Goal: Task Accomplishment & Management: Complete application form

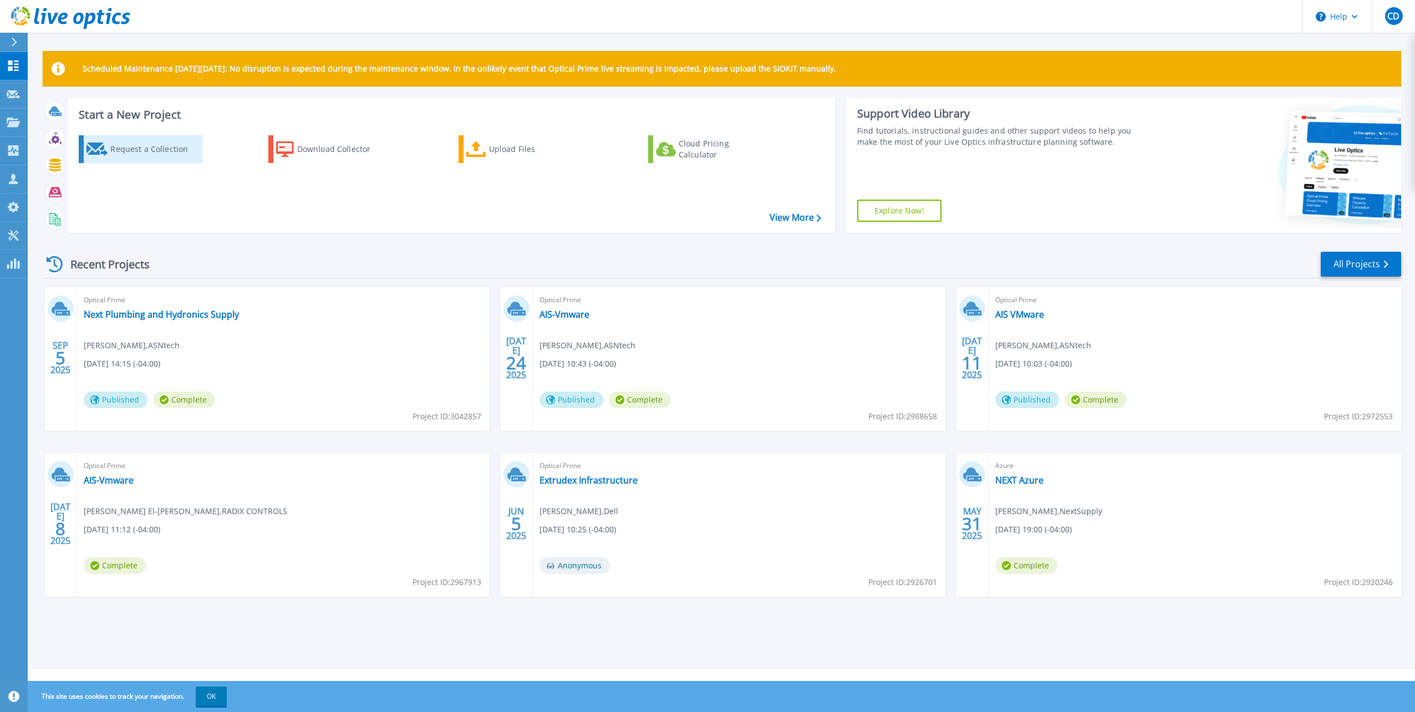
click at [144, 151] on div "Request a Collection" at bounding box center [154, 149] width 89 height 22
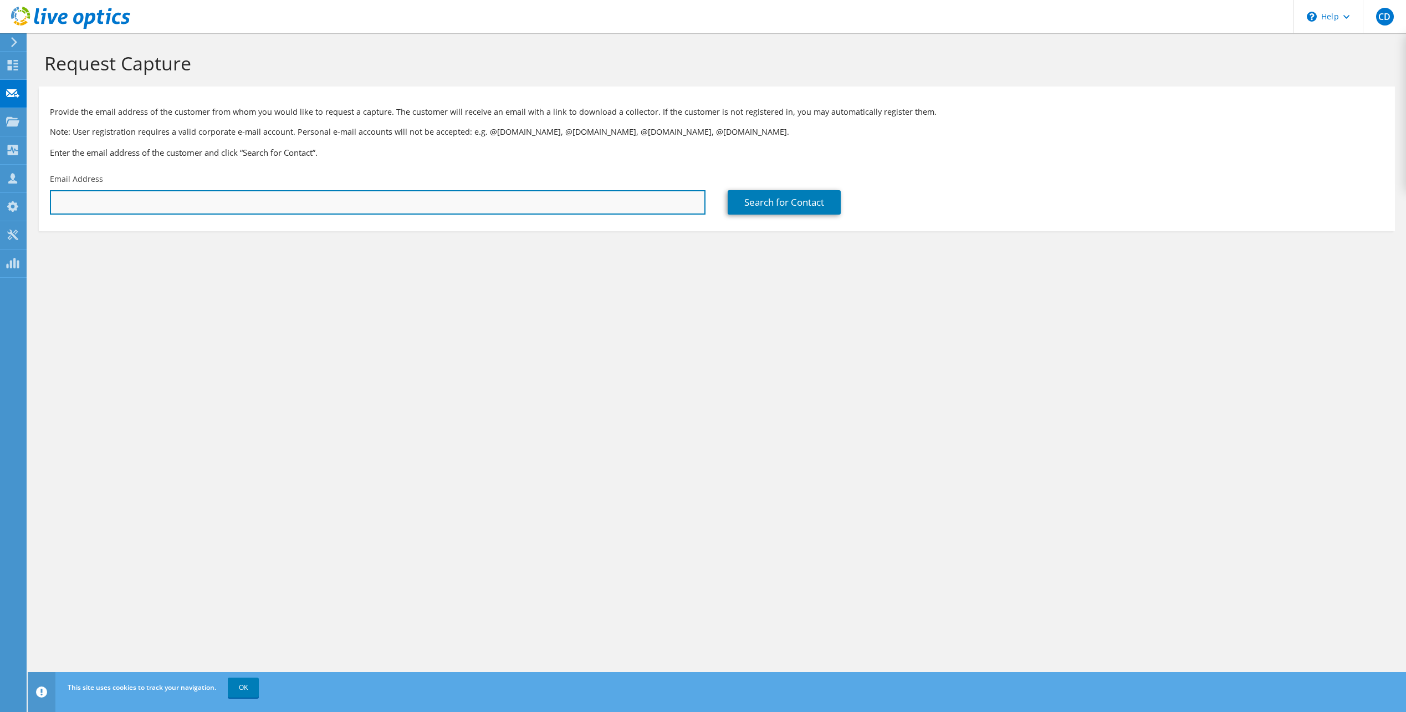
click at [84, 205] on input "text" at bounding box center [378, 202] width 656 height 24
paste input "l.balitbit@aquiform.com"
type input "earl.balitbit@aquiform.com"
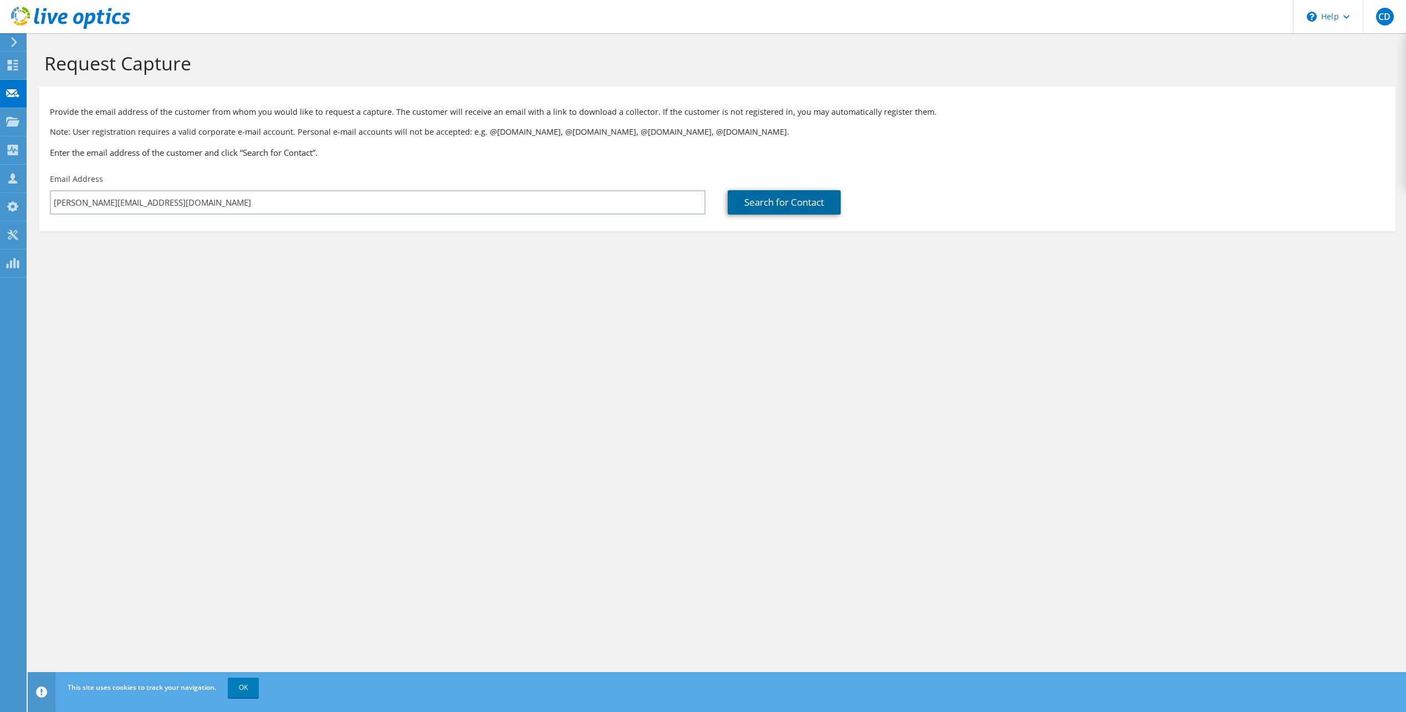
click at [805, 196] on link "Search for Contact" at bounding box center [784, 202] width 113 height 24
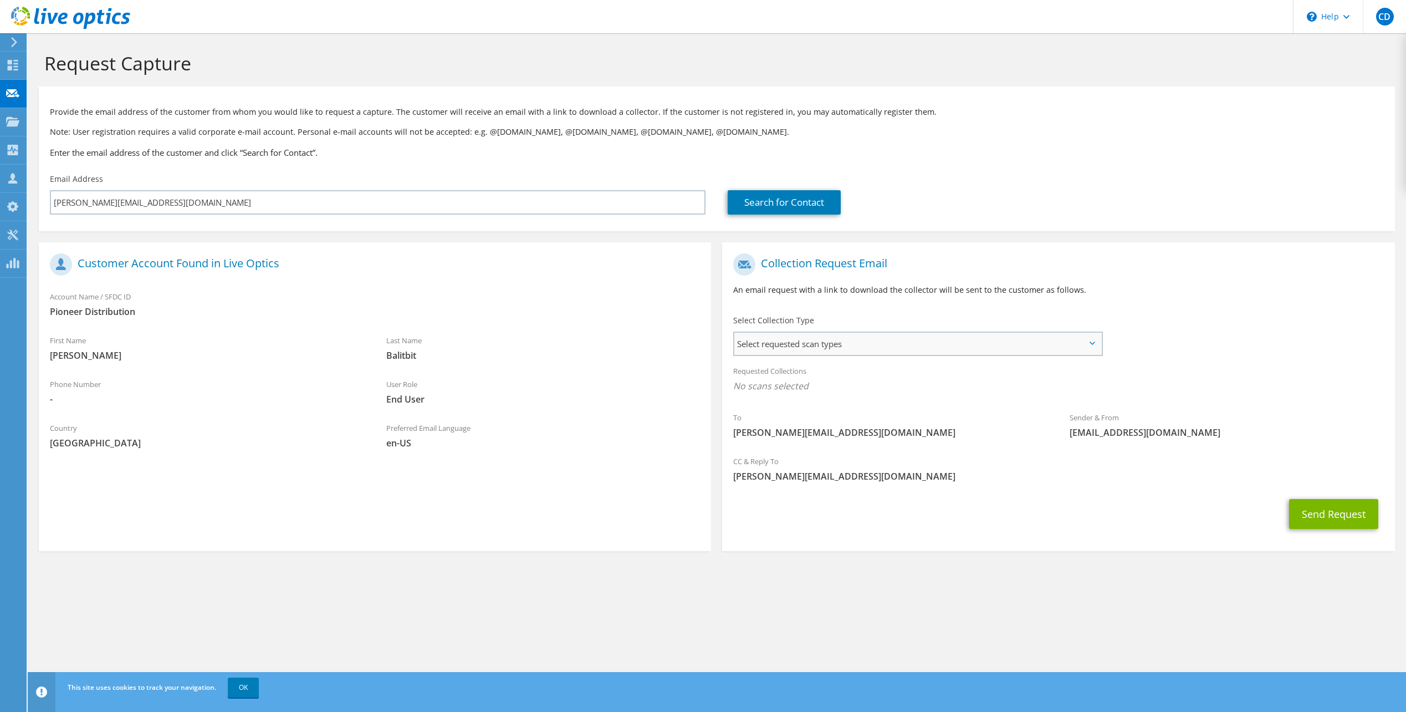
click at [876, 340] on span "Select requested scan types" at bounding box center [917, 344] width 366 height 22
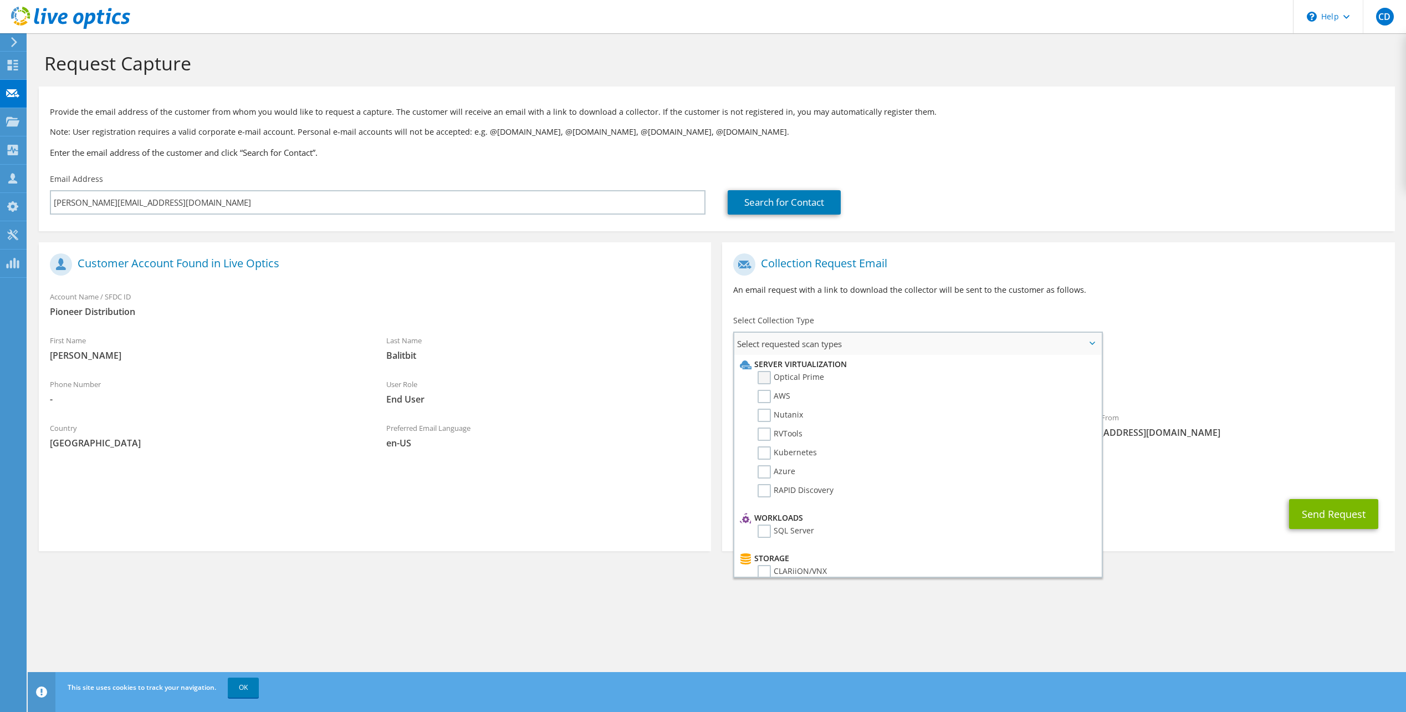
click at [771, 377] on label "Optical Prime" at bounding box center [791, 377] width 67 height 13
click at [0, 0] on input "Optical Prime" at bounding box center [0, 0] width 0 height 0
click at [792, 497] on label "PowerStore" at bounding box center [787, 498] width 58 height 13
click at [0, 0] on input "PowerStore" at bounding box center [0, 0] width 0 height 0
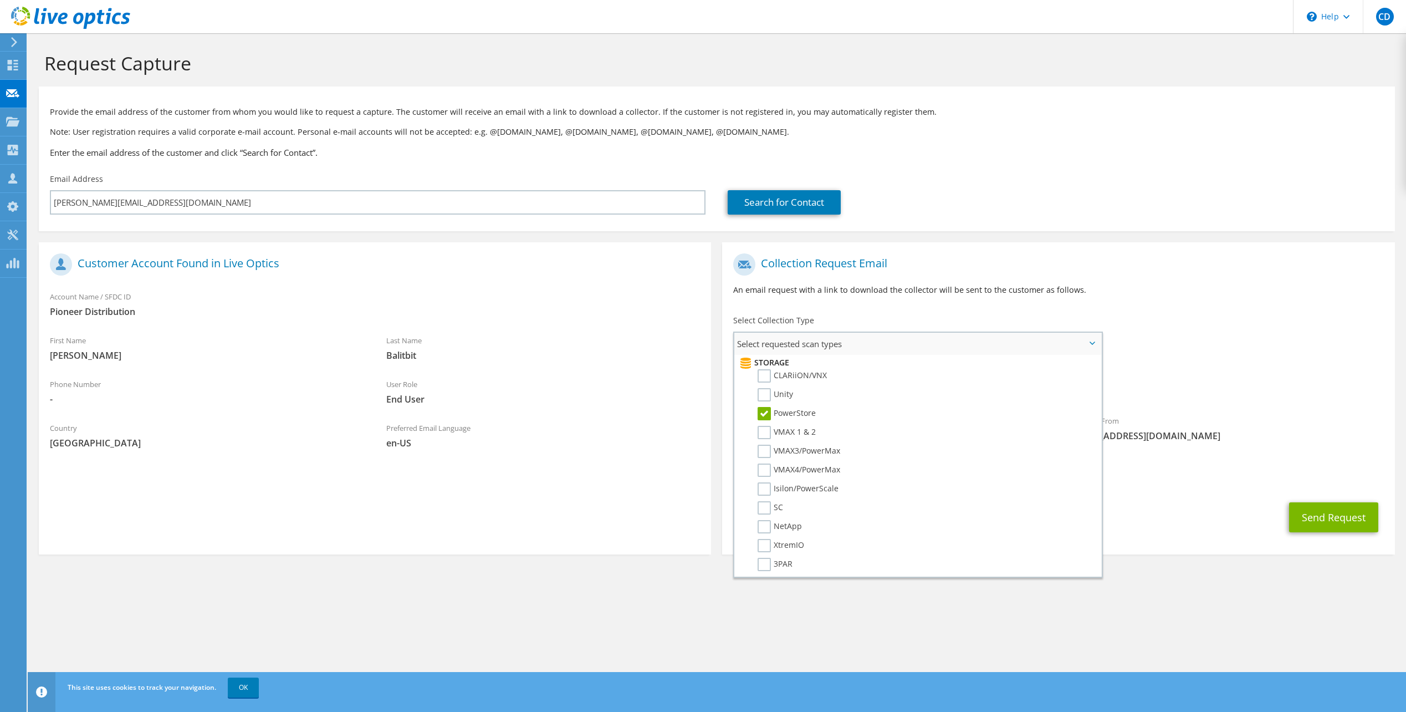
scroll to position [139, 0]
click at [792, 469] on label "PowerStore" at bounding box center [787, 469] width 58 height 13
click at [0, 0] on input "PowerStore" at bounding box center [0, 0] width 0 height 0
click at [1166, 547] on section "Collection Request Email An email request with a link to download the collector…" at bounding box center [1058, 398] width 672 height 312
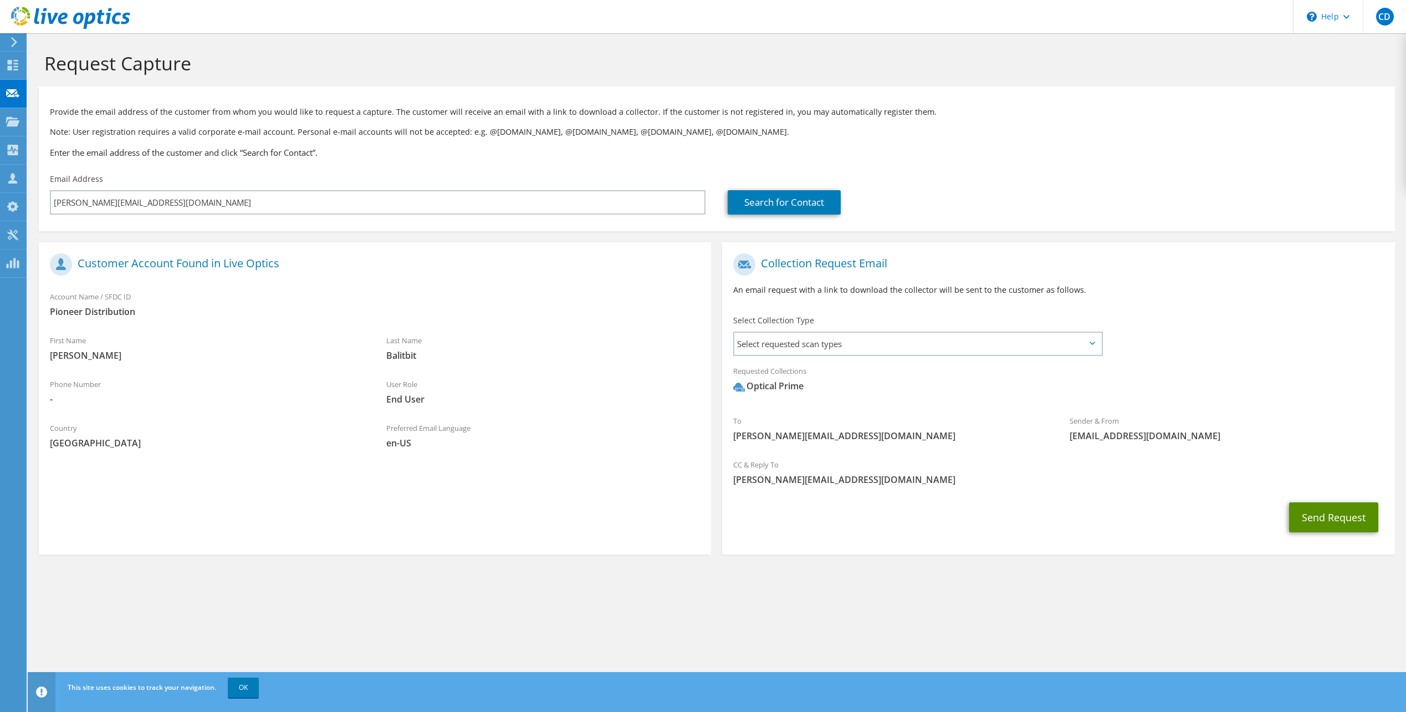
click at [1331, 514] on button "Send Request" at bounding box center [1333, 517] width 89 height 30
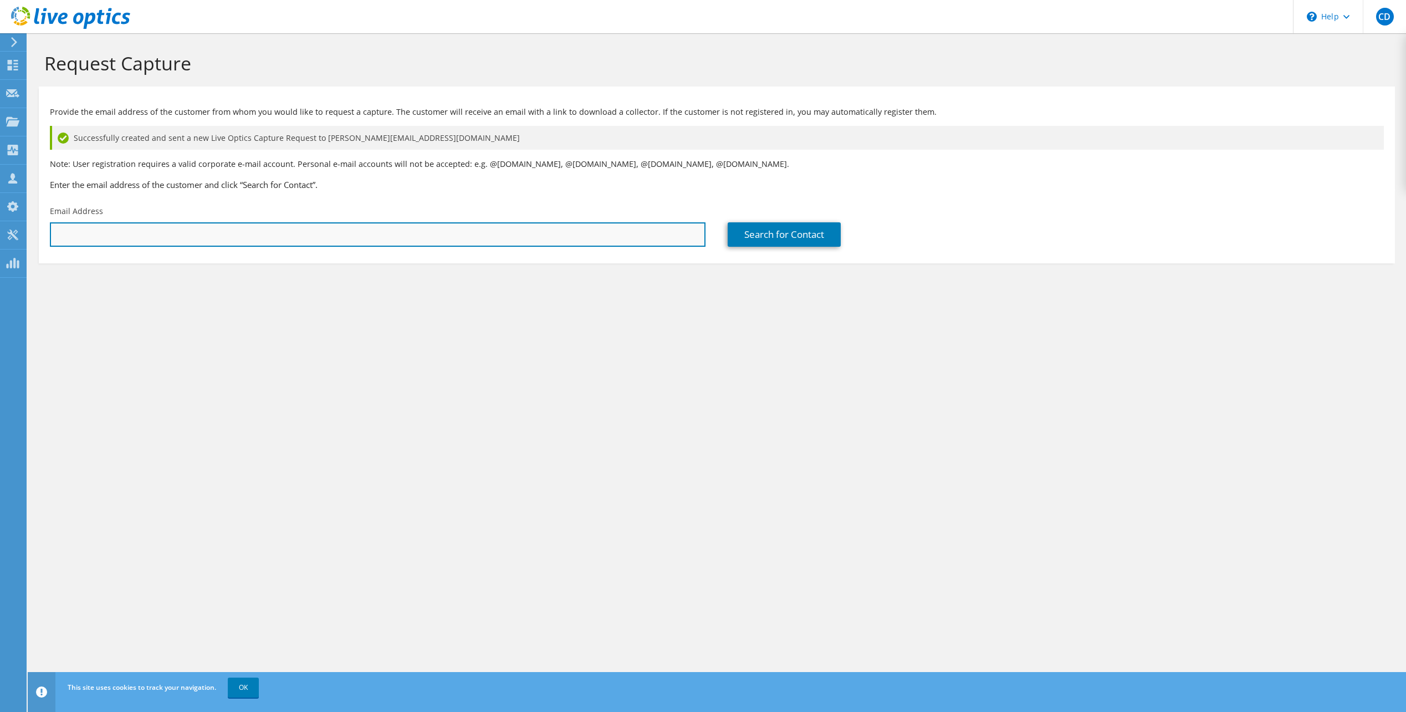
click at [181, 231] on input "text" at bounding box center [378, 234] width 656 height 24
paste input "[PERSON_NAME][EMAIL_ADDRESS][PERSON_NAME][DOMAIN_NAME]"
type input "andrew.kushner@aquiform.com"
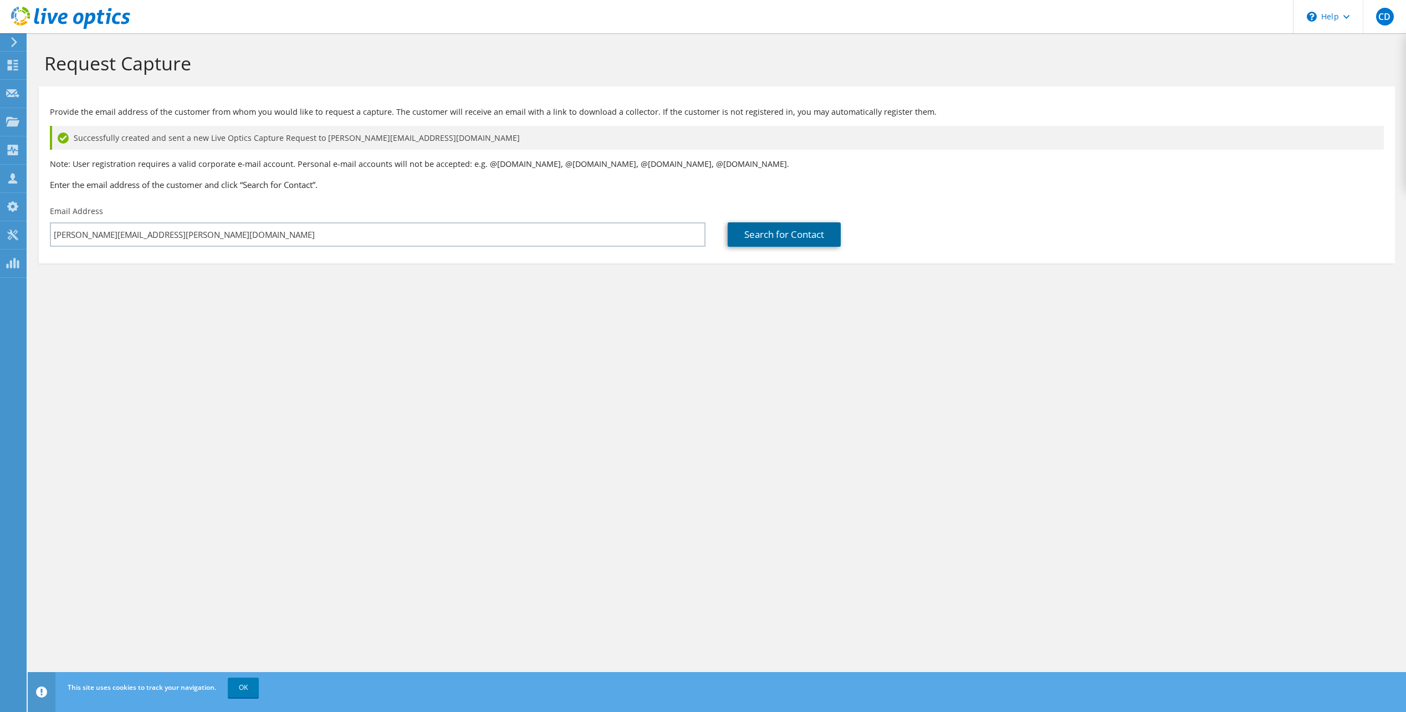
drag, startPoint x: 757, startPoint y: 228, endPoint x: 764, endPoint y: 228, distance: 7.8
click at [758, 228] on link "Search for Contact" at bounding box center [784, 234] width 113 height 24
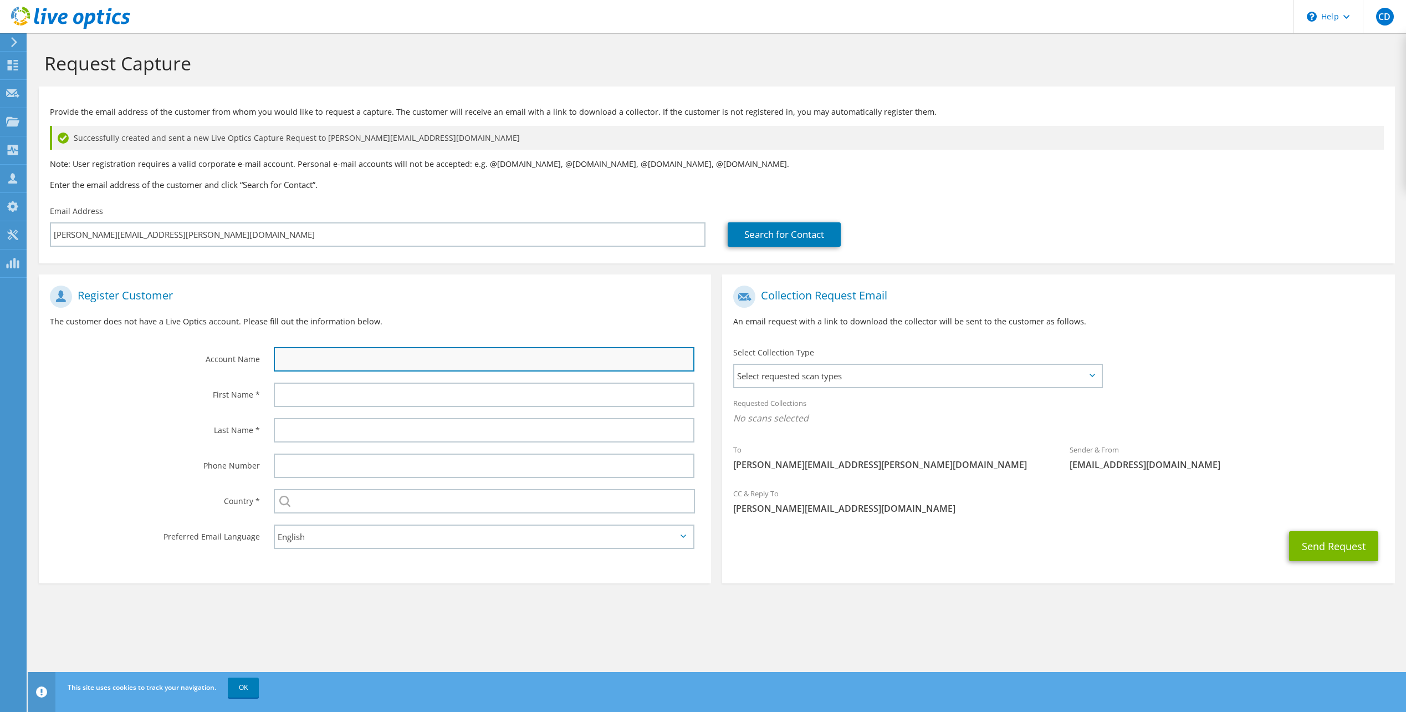
click at [307, 356] on input "text" at bounding box center [484, 359] width 421 height 24
type input "Aquiform"
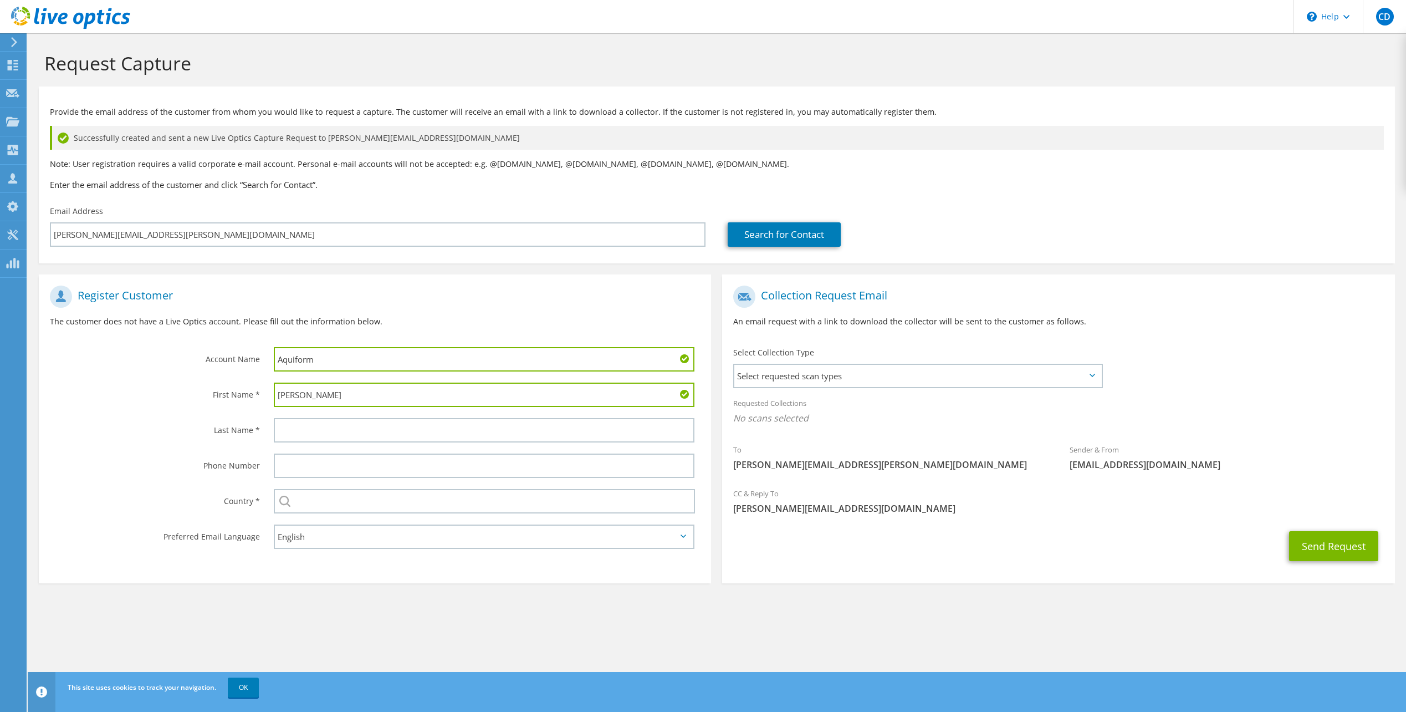
type input "Andrew"
type input "Kushner"
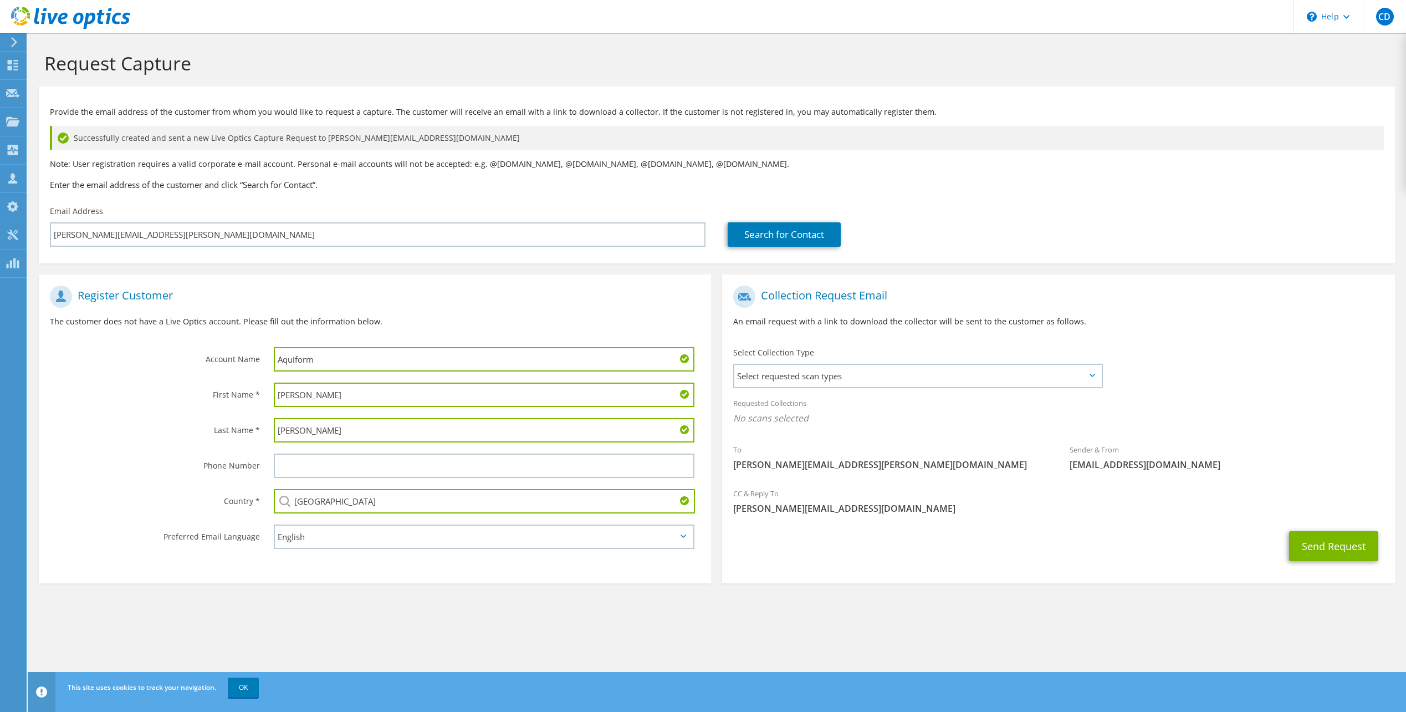
type input "[GEOGRAPHIC_DATA]"
click at [972, 381] on span "Select requested scan types" at bounding box center [917, 376] width 366 height 22
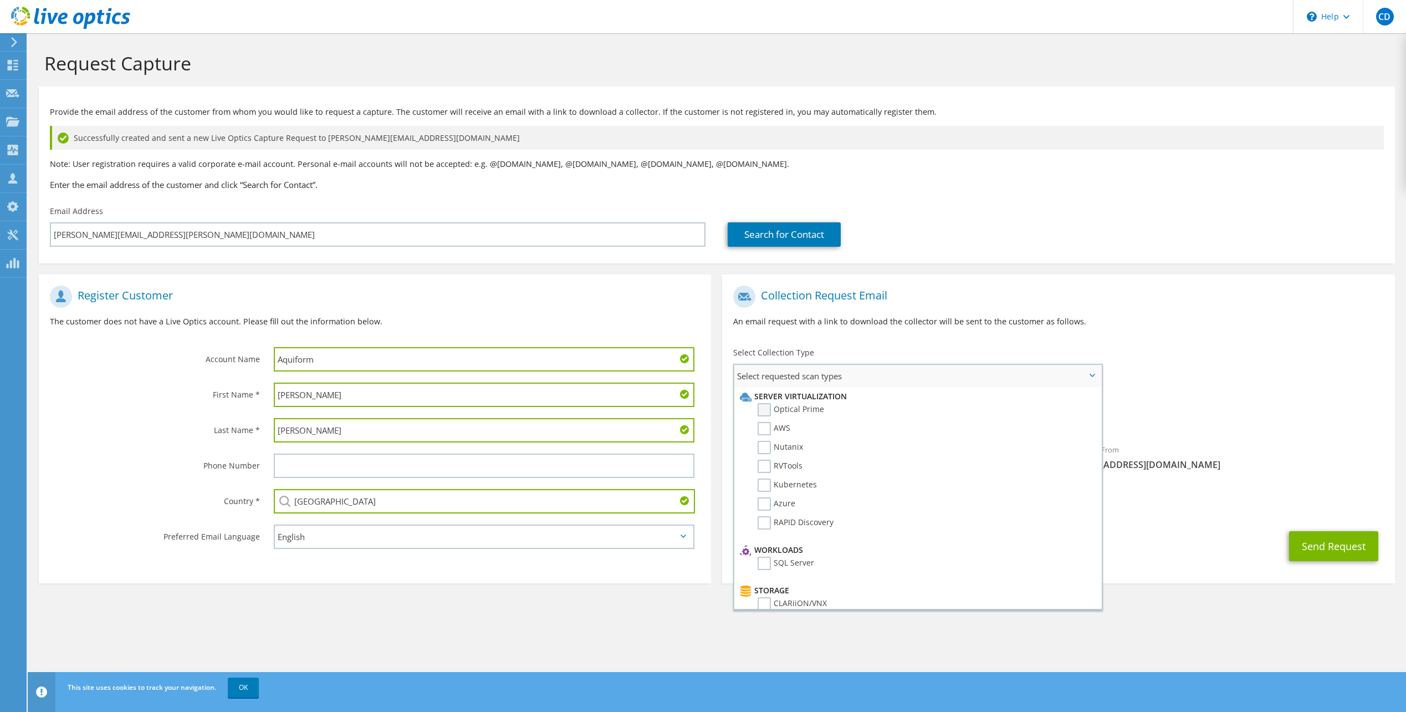
click at [777, 410] on label "Optical Prime" at bounding box center [791, 409] width 67 height 13
click at [0, 0] on input "Optical Prime" at bounding box center [0, 0] width 0 height 0
click at [1180, 549] on div "Send Request" at bounding box center [1058, 549] width 672 height 41
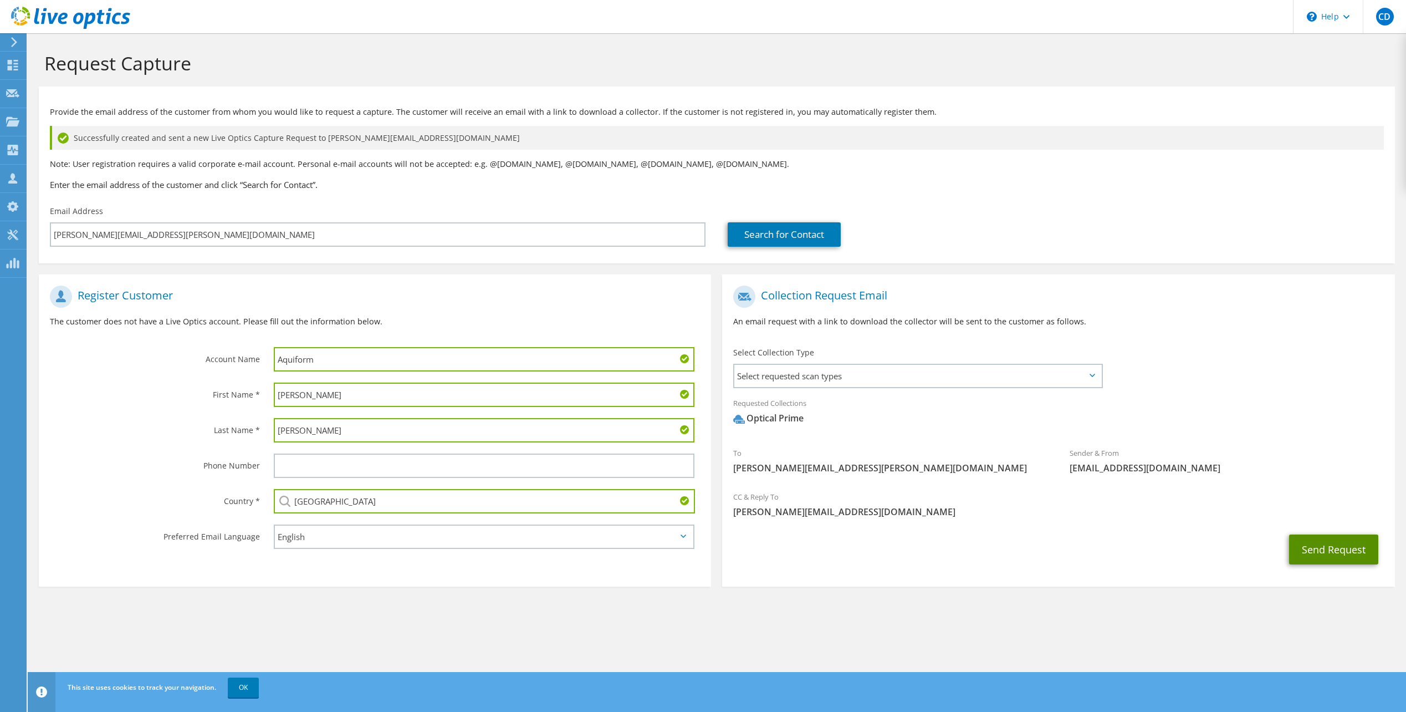
click at [1344, 549] on button "Send Request" at bounding box center [1333, 549] width 89 height 30
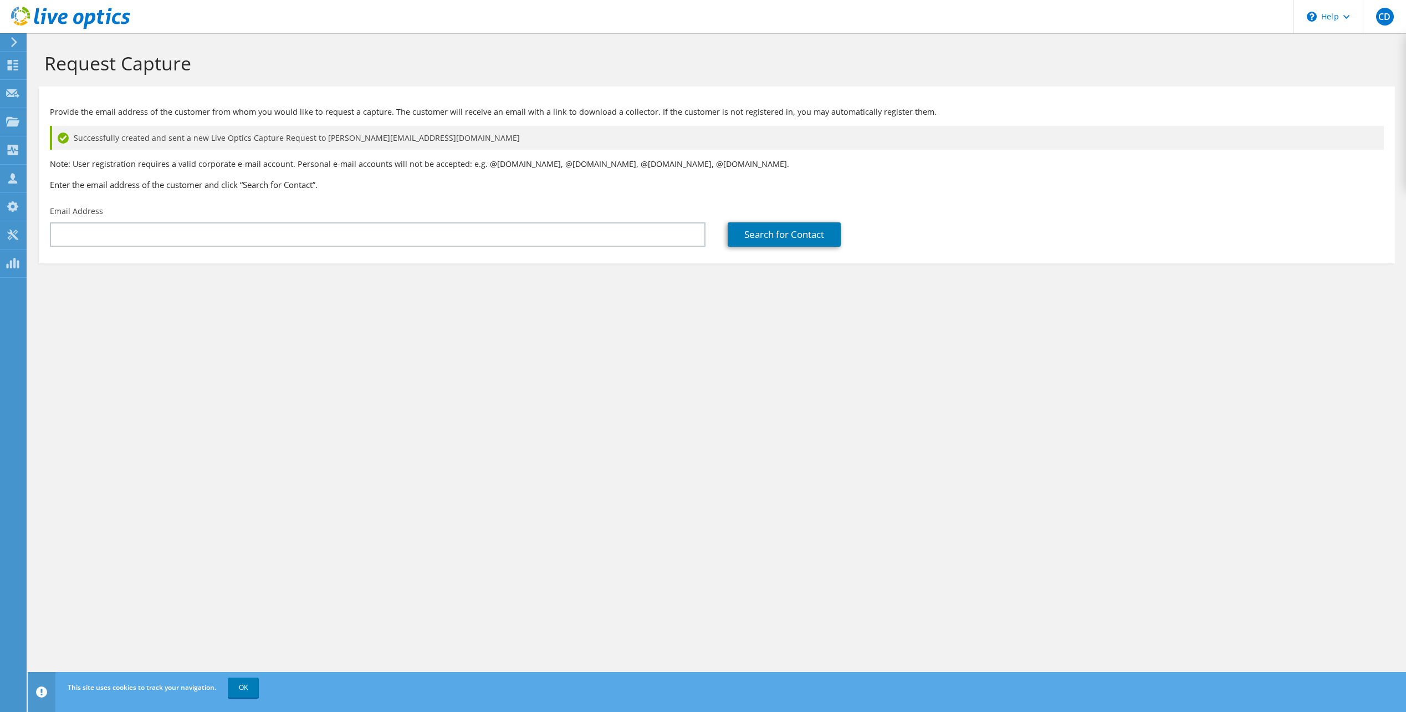
drag, startPoint x: 275, startPoint y: 199, endPoint x: 279, endPoint y: 190, distance: 10.2
click at [275, 199] on div "Provide the email address of the customer from whom you would like to request a…" at bounding box center [717, 146] width 1356 height 108
click at [11, 157] on div at bounding box center [12, 151] width 13 height 12
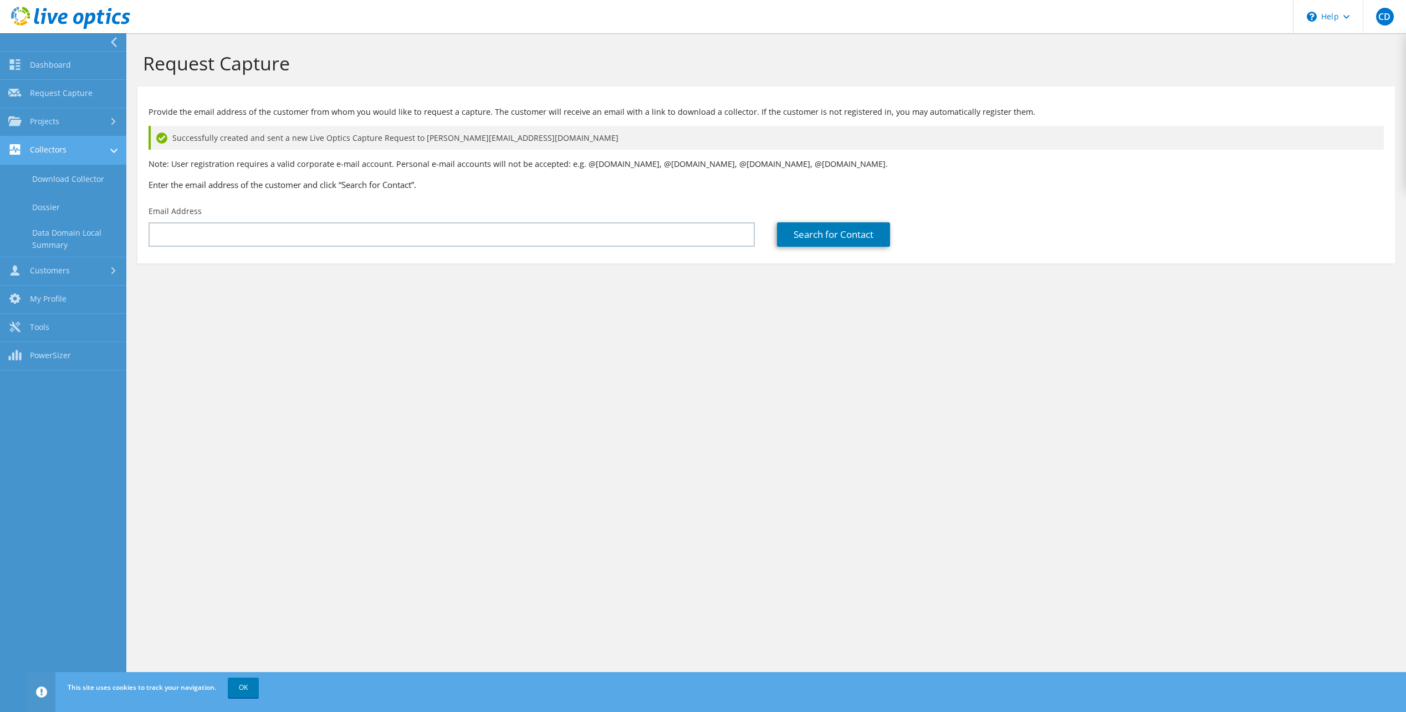
click at [52, 142] on link "Collectors" at bounding box center [63, 150] width 126 height 28
click at [57, 150] on link "Collectors" at bounding box center [63, 150] width 126 height 28
click at [44, 356] on link "PowerSizer" at bounding box center [63, 356] width 126 height 28
